Goal: Transaction & Acquisition: Download file/media

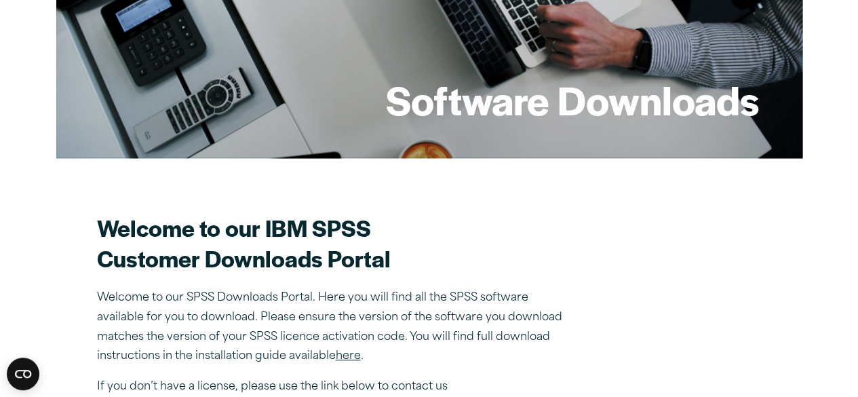
scroll to position [213, 0]
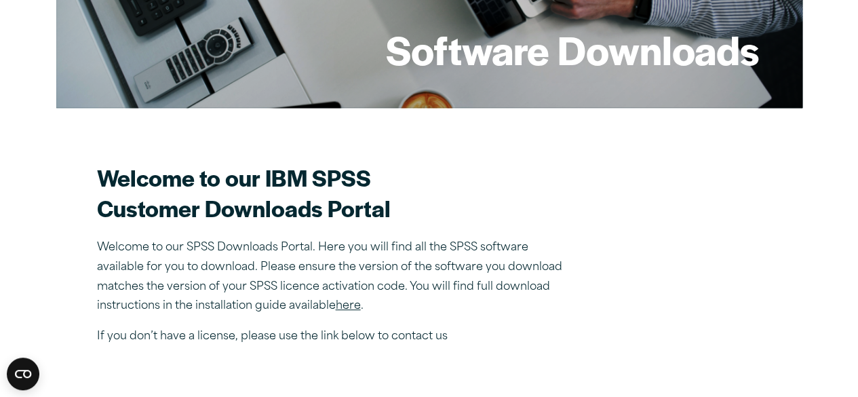
scroll to position [266, 0]
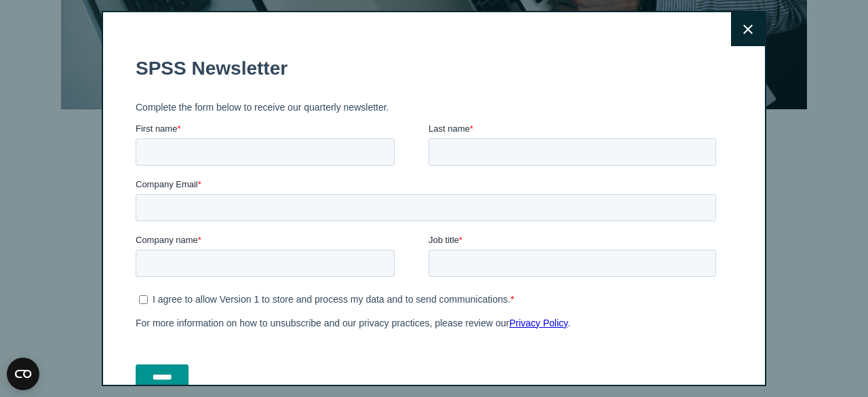
click at [743, 32] on icon at bounding box center [747, 29] width 9 height 10
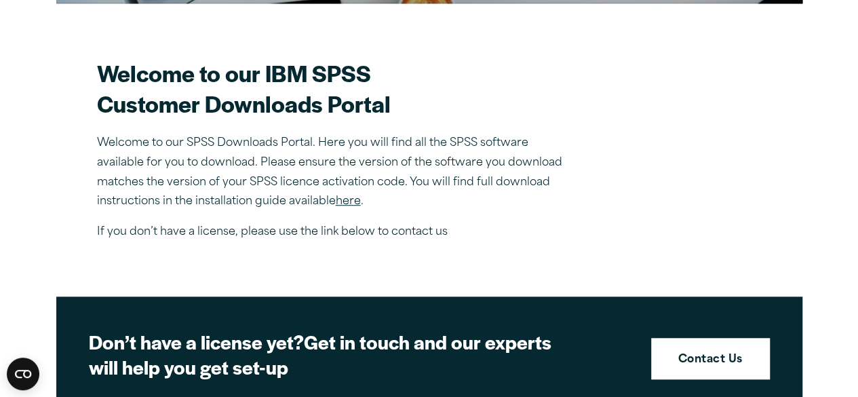
scroll to position [371, 0]
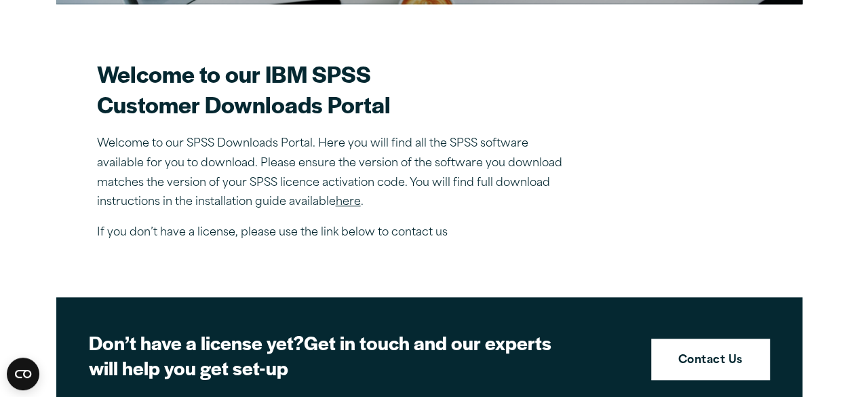
click at [359, 200] on link "here" at bounding box center [348, 202] width 25 height 11
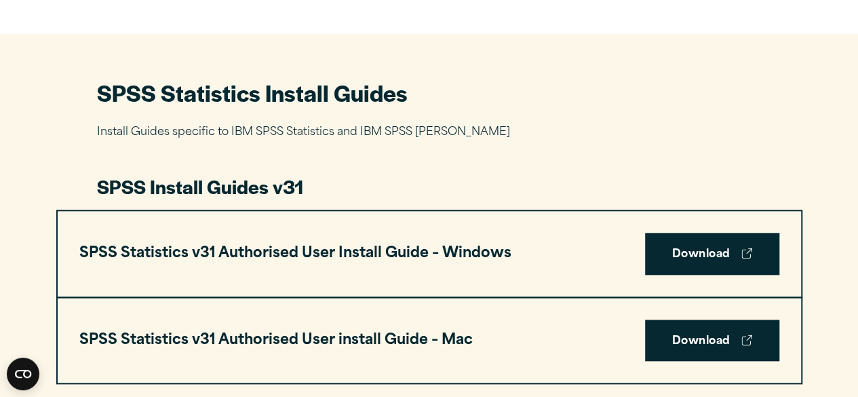
scroll to position [584, 0]
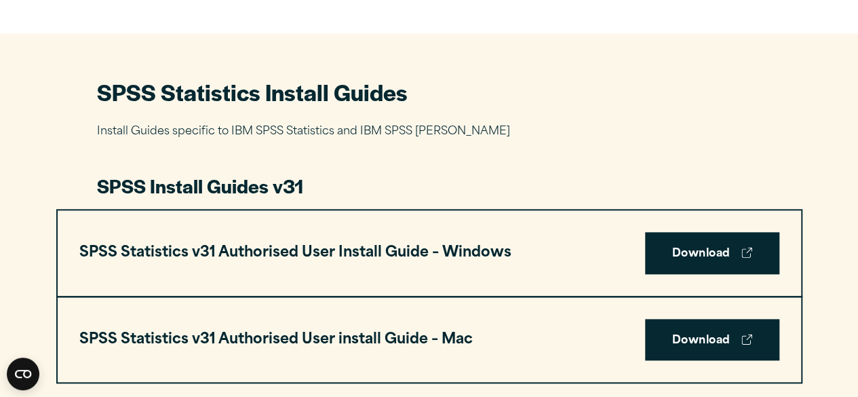
click at [538, 157] on div at bounding box center [429, 163] width 664 height 20
click at [687, 253] on link "Download" at bounding box center [712, 253] width 134 height 42
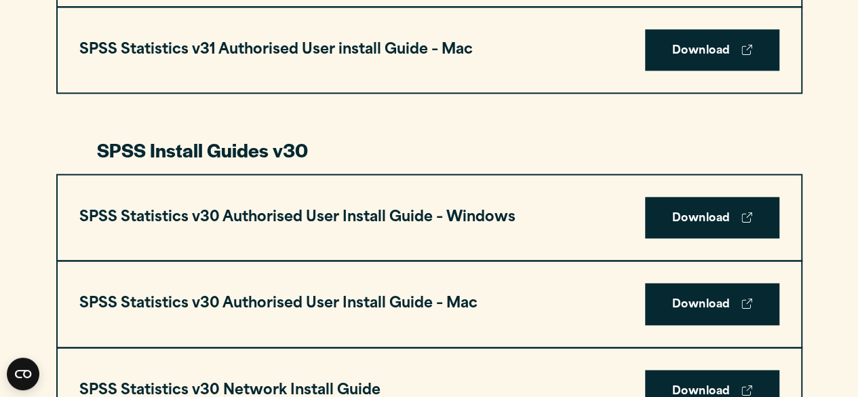
scroll to position [875, 0]
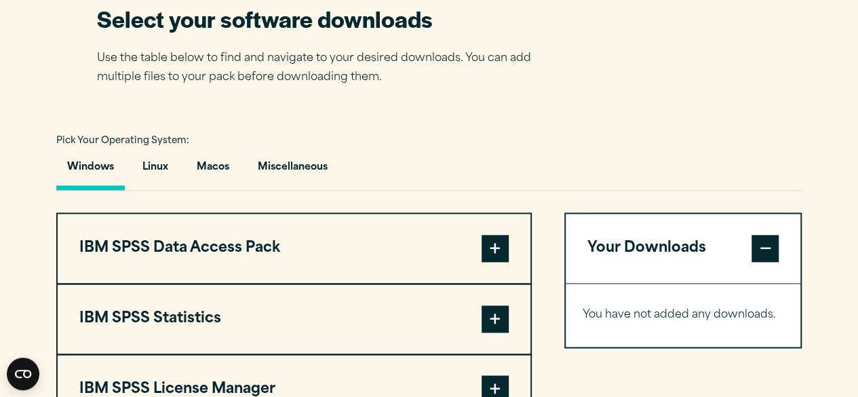
scroll to position [932, 0]
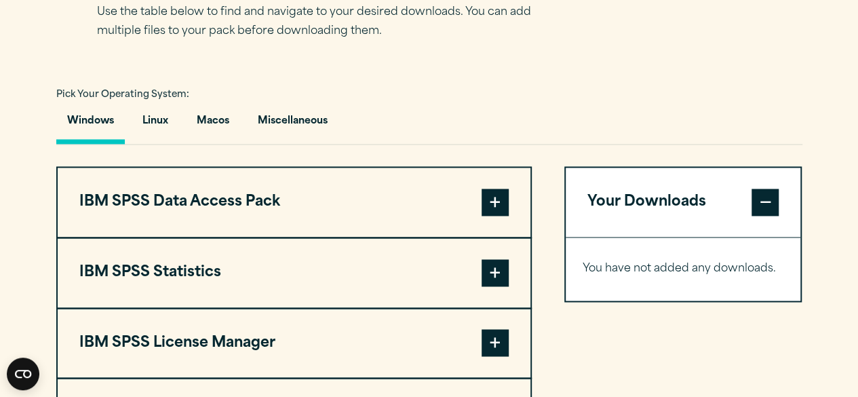
click at [496, 200] on span at bounding box center [494, 201] width 27 height 27
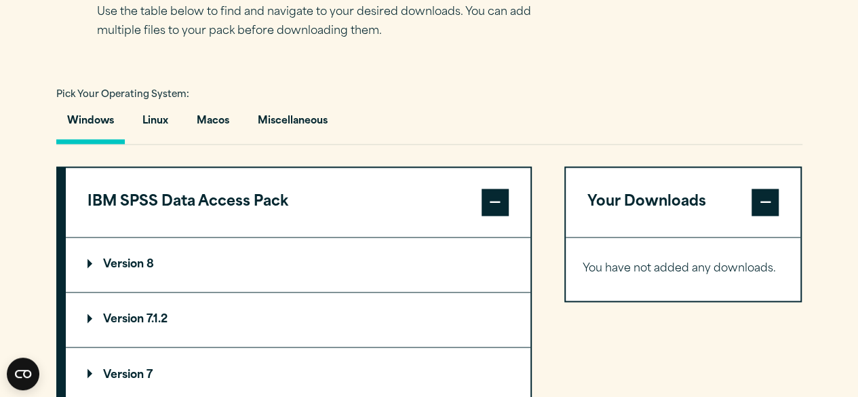
click at [496, 200] on span at bounding box center [494, 201] width 27 height 27
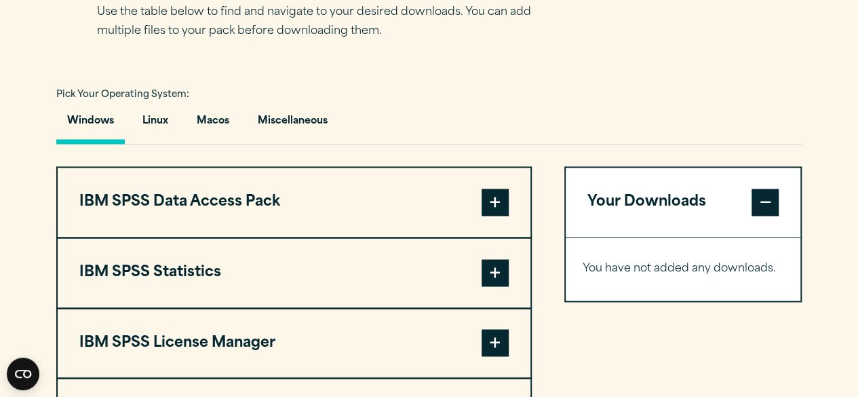
click at [500, 260] on span at bounding box center [494, 272] width 27 height 27
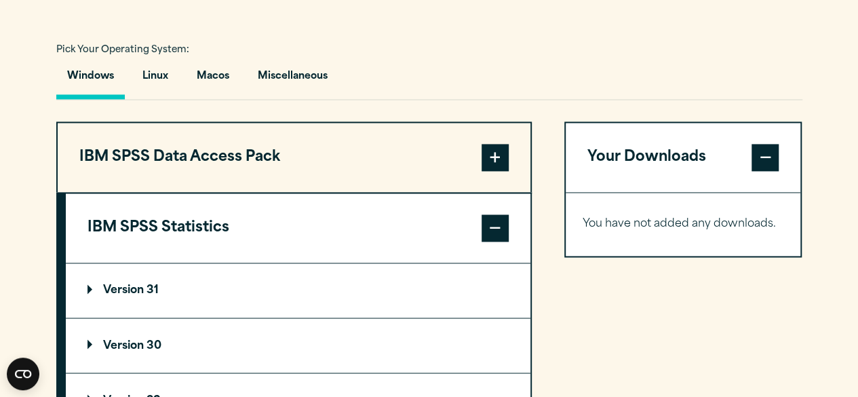
scroll to position [978, 0]
click at [134, 284] on p "Version 31" at bounding box center [122, 289] width 71 height 11
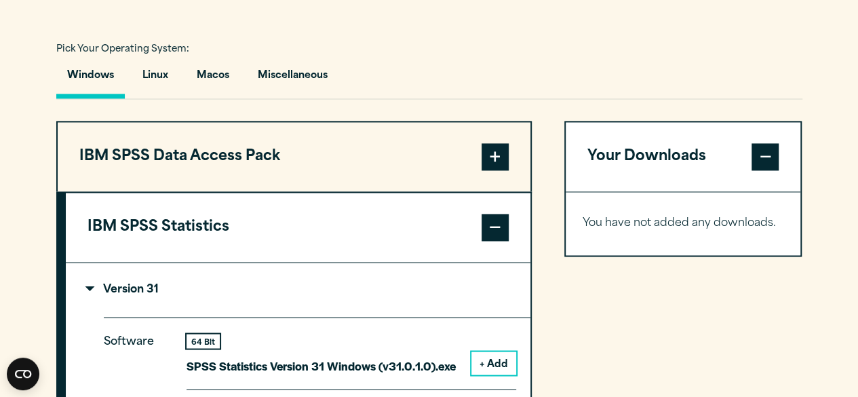
click at [134, 284] on p "Version 31" at bounding box center [122, 289] width 71 height 11
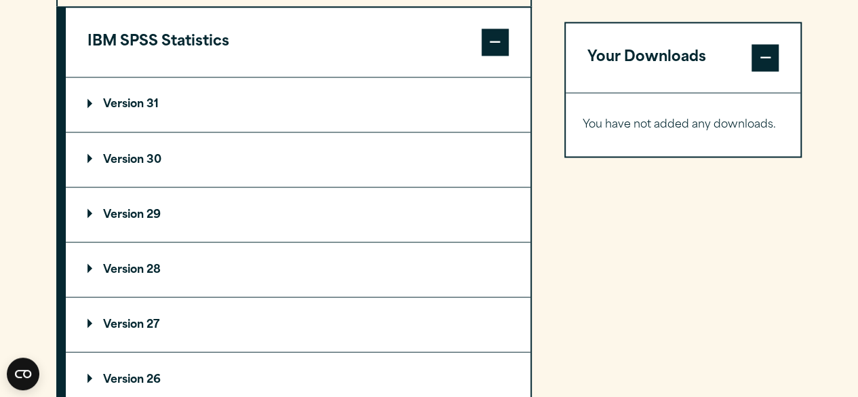
scroll to position [1164, 0]
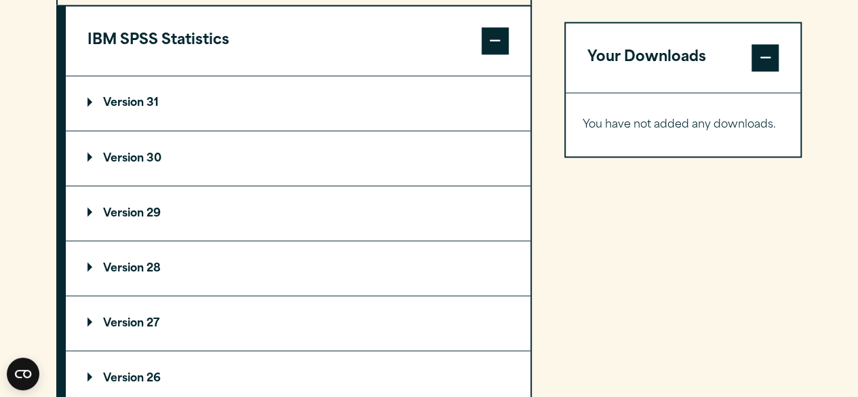
click at [127, 108] on summary "Version 31" at bounding box center [298, 103] width 464 height 54
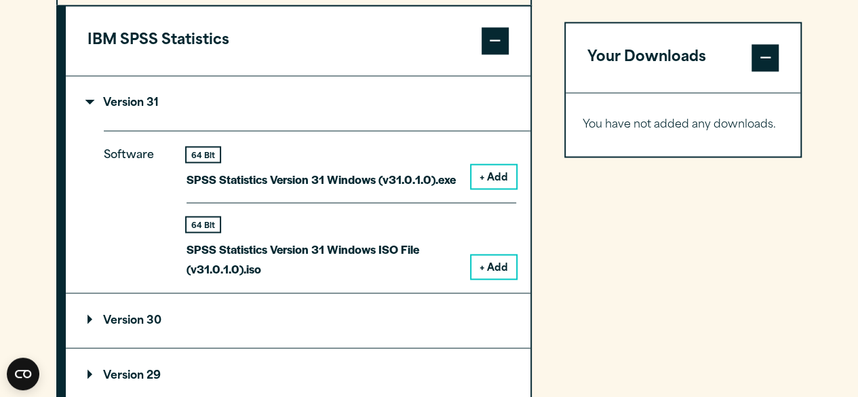
click at [484, 265] on button "+ Add" at bounding box center [493, 266] width 45 height 23
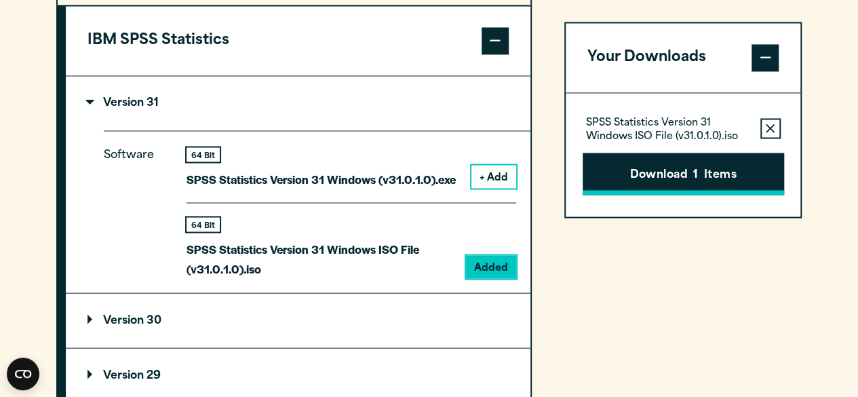
click at [644, 176] on button "Download 1 Items" at bounding box center [682, 174] width 201 height 42
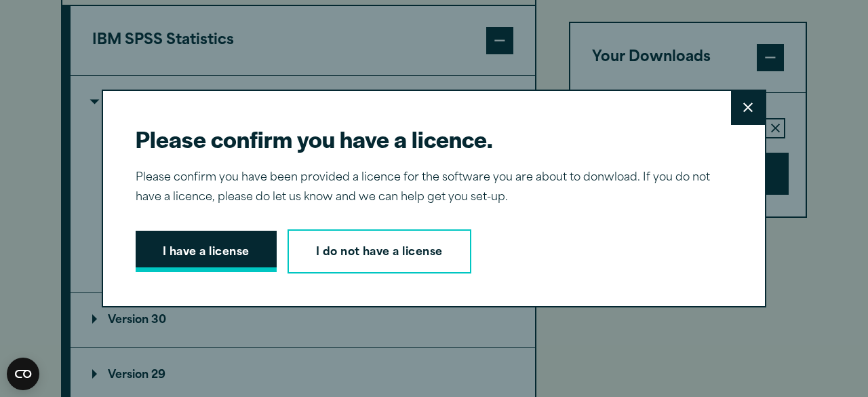
click at [218, 246] on button "I have a license" at bounding box center [206, 252] width 141 height 42
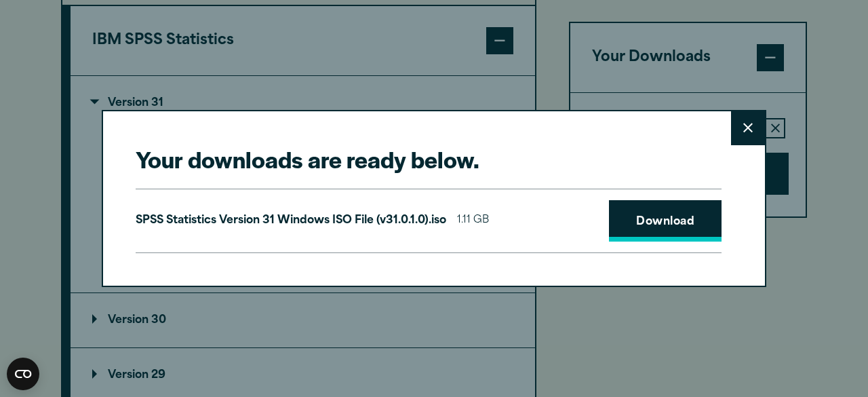
click at [629, 224] on link "Download" at bounding box center [665, 221] width 113 height 42
click at [749, 128] on button "Close" at bounding box center [748, 128] width 34 height 34
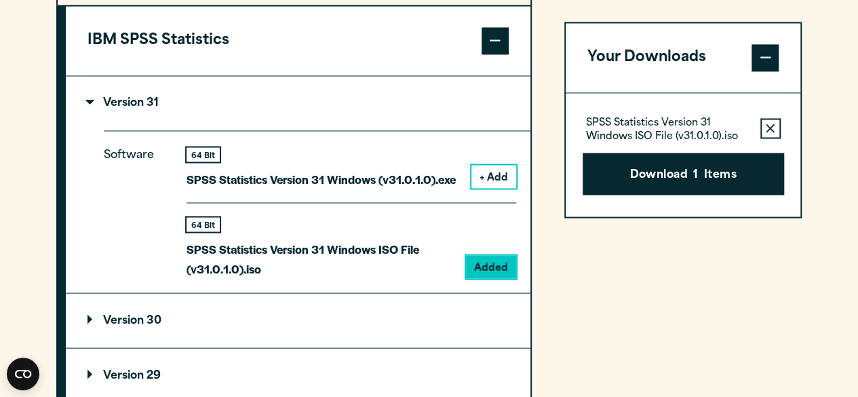
click at [501, 180] on button "+ Add" at bounding box center [493, 176] width 45 height 23
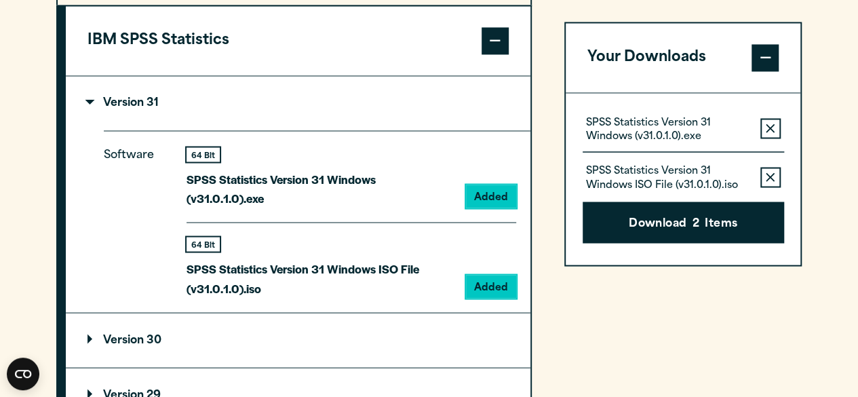
click at [766, 172] on icon "button" at bounding box center [770, 176] width 9 height 9
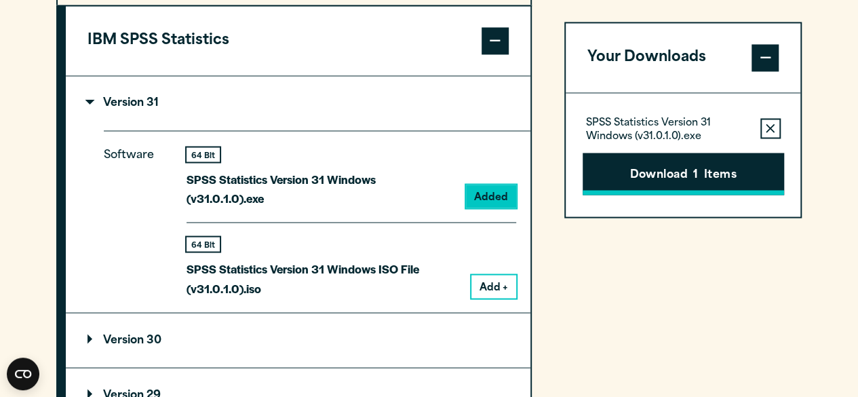
click at [732, 169] on button "Download 1 Items" at bounding box center [682, 174] width 201 height 42
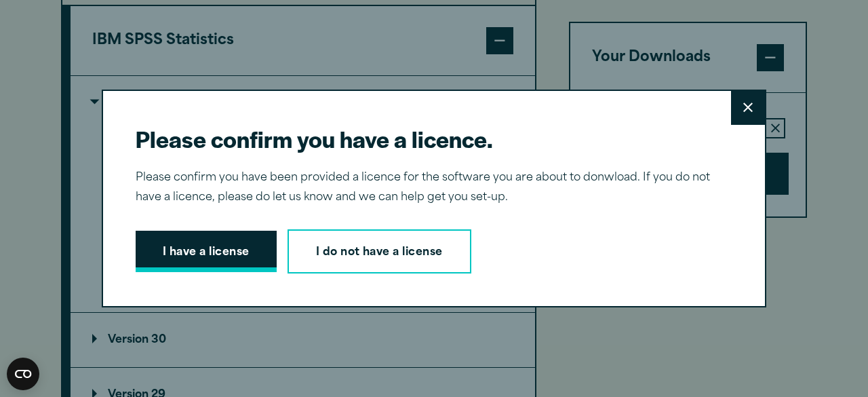
click at [174, 258] on button "I have a license" at bounding box center [206, 252] width 141 height 42
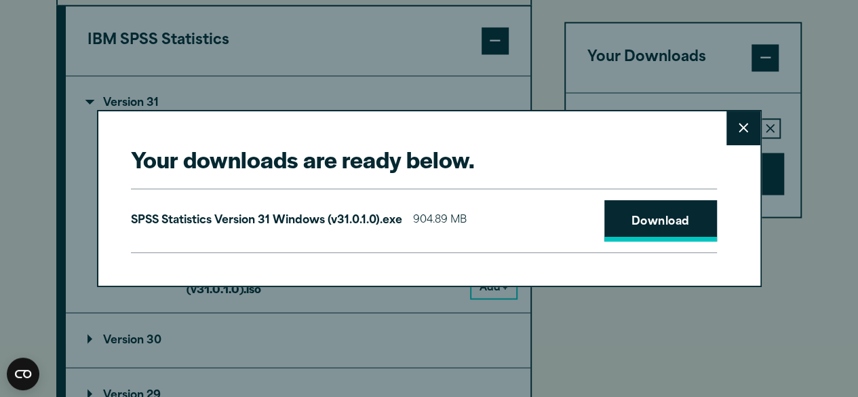
click at [654, 224] on link "Download" at bounding box center [660, 221] width 113 height 42
drag, startPoint x: 818, startPoint y: 33, endPoint x: 555, endPoint y: 310, distance: 382.2
click at [555, 310] on div "Your downloads are ready below. Close SPSS Statistics Version 31 Windows (v31.0…" at bounding box center [429, 198] width 858 height 397
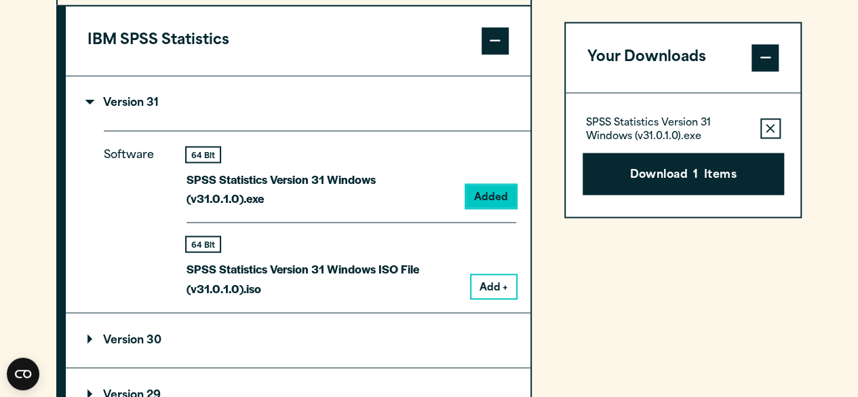
click at [848, 386] on div at bounding box center [848, 386] width 0 height 0
click at [719, 313] on div "Your Downloads SPSS Statistics Version 31 Windows (v31.0.1.0).exe Remove this i…" at bounding box center [683, 366] width 238 height 865
click at [568, 223] on div "Your Downloads SPSS Statistics Version 31 Windows (v31.0.1.0).exe Remove this i…" at bounding box center [683, 366] width 238 height 865
